Goal: Task Accomplishment & Management: Manage account settings

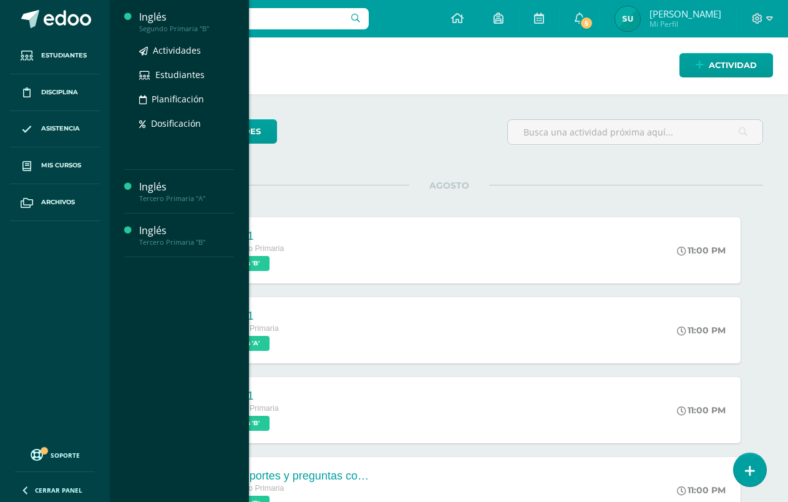
click at [153, 17] on div "Inglés" at bounding box center [186, 17] width 95 height 14
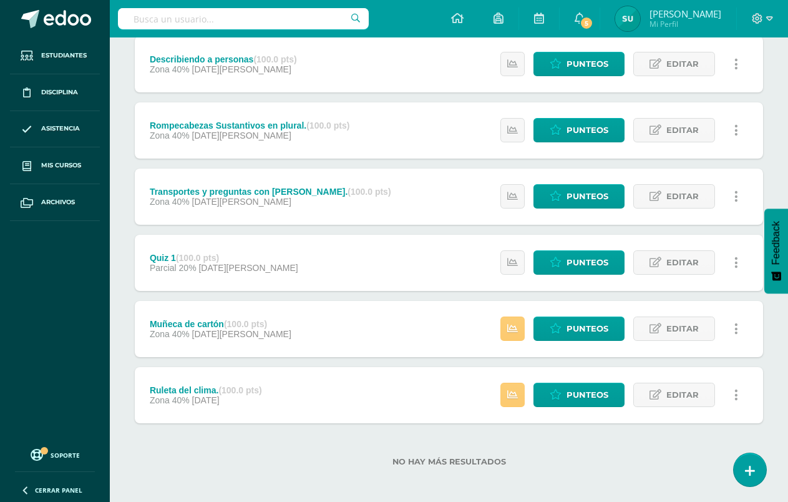
scroll to position [308, 0]
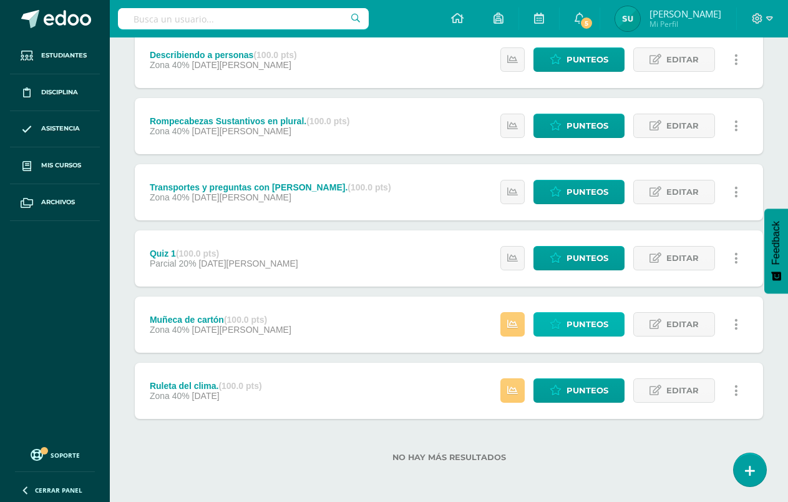
click at [548, 321] on link "Punteos" at bounding box center [578, 324] width 91 height 24
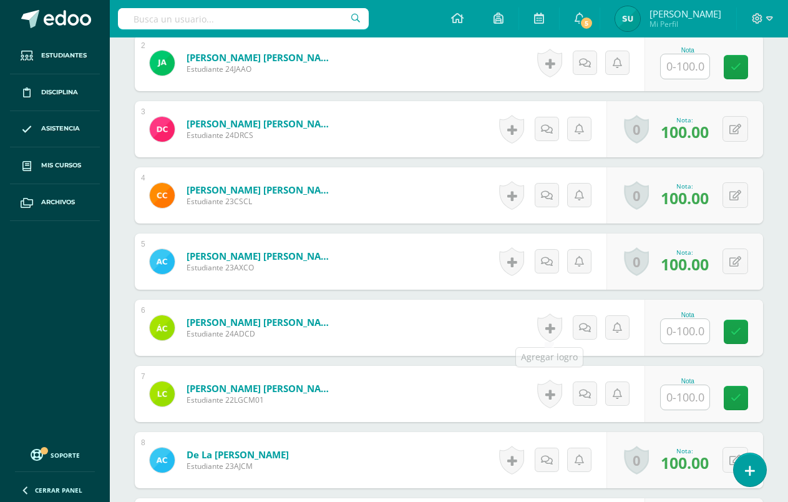
scroll to position [414, 0]
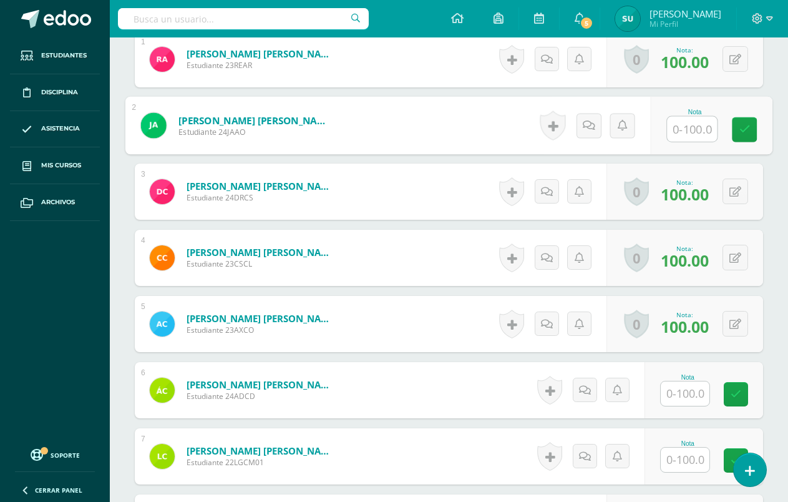
click at [671, 127] on input "text" at bounding box center [692, 129] width 50 height 25
type input "97"
click at [739, 125] on icon at bounding box center [744, 129] width 11 height 11
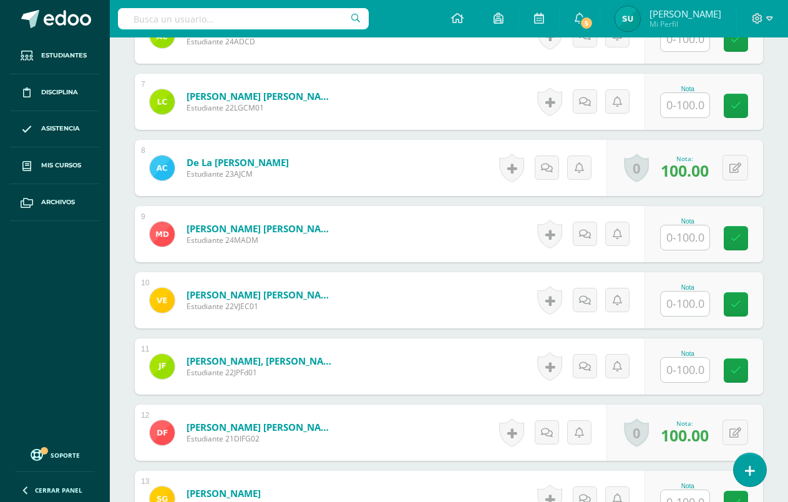
scroll to position [789, 0]
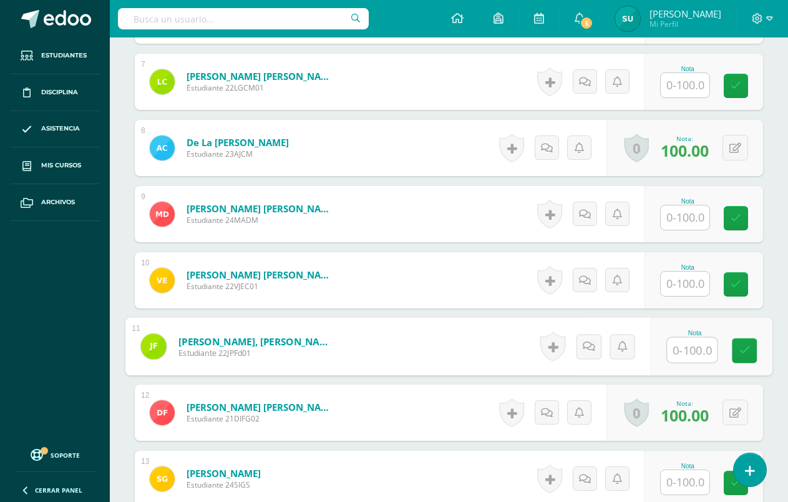
click at [699, 354] on input "text" at bounding box center [692, 350] width 50 height 25
type input "100"
click at [746, 347] on icon at bounding box center [744, 350] width 11 height 11
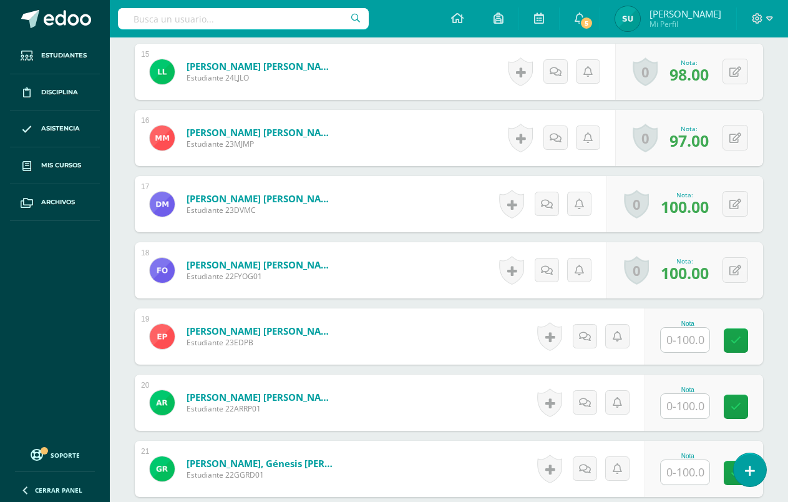
scroll to position [1350, 0]
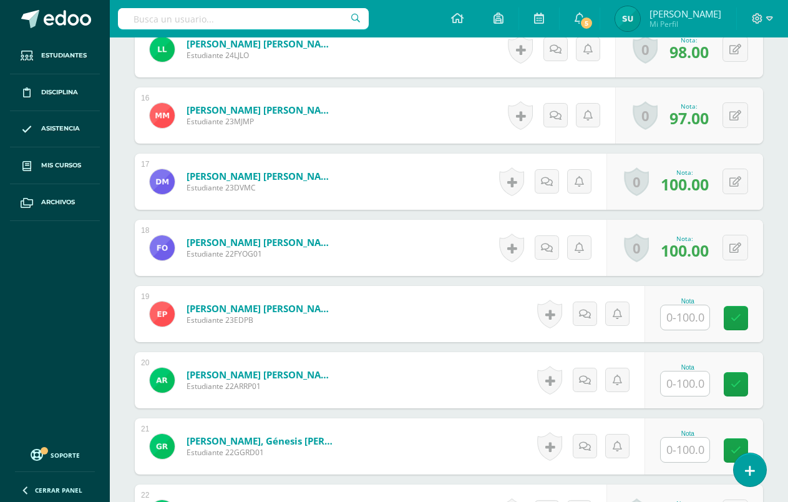
click at [694, 385] on input "text" at bounding box center [685, 383] width 49 height 24
type input "100"
click at [753, 382] on link at bounding box center [744, 384] width 25 height 25
click at [767, 17] on icon at bounding box center [769, 18] width 7 height 4
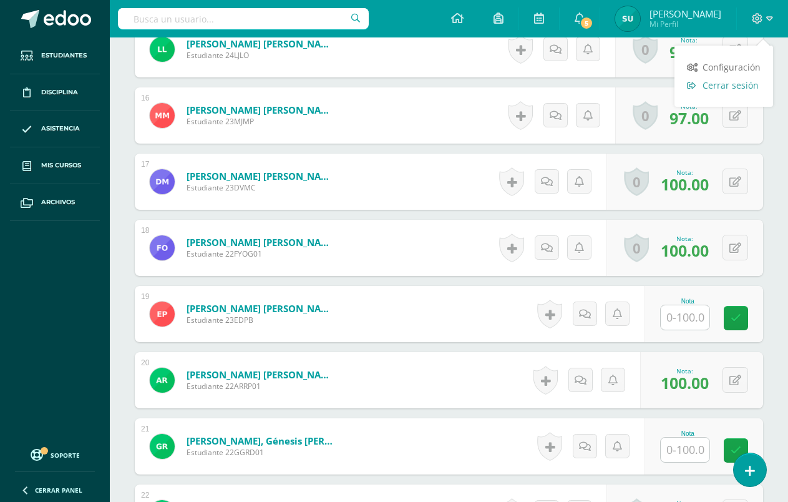
click at [734, 81] on span "Cerrar sesión" at bounding box center [731, 85] width 56 height 12
